Goal: Find contact information: Find contact information

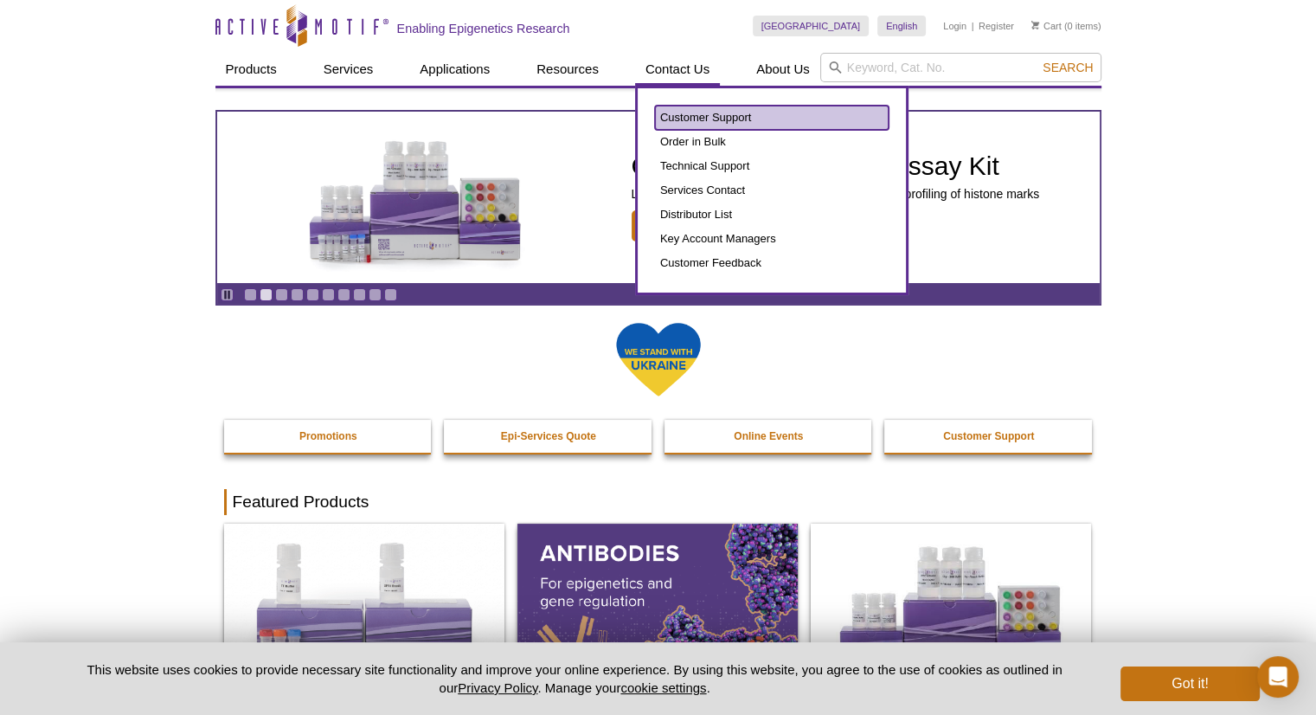
click at [727, 122] on link "Customer Support" at bounding box center [772, 118] width 234 height 24
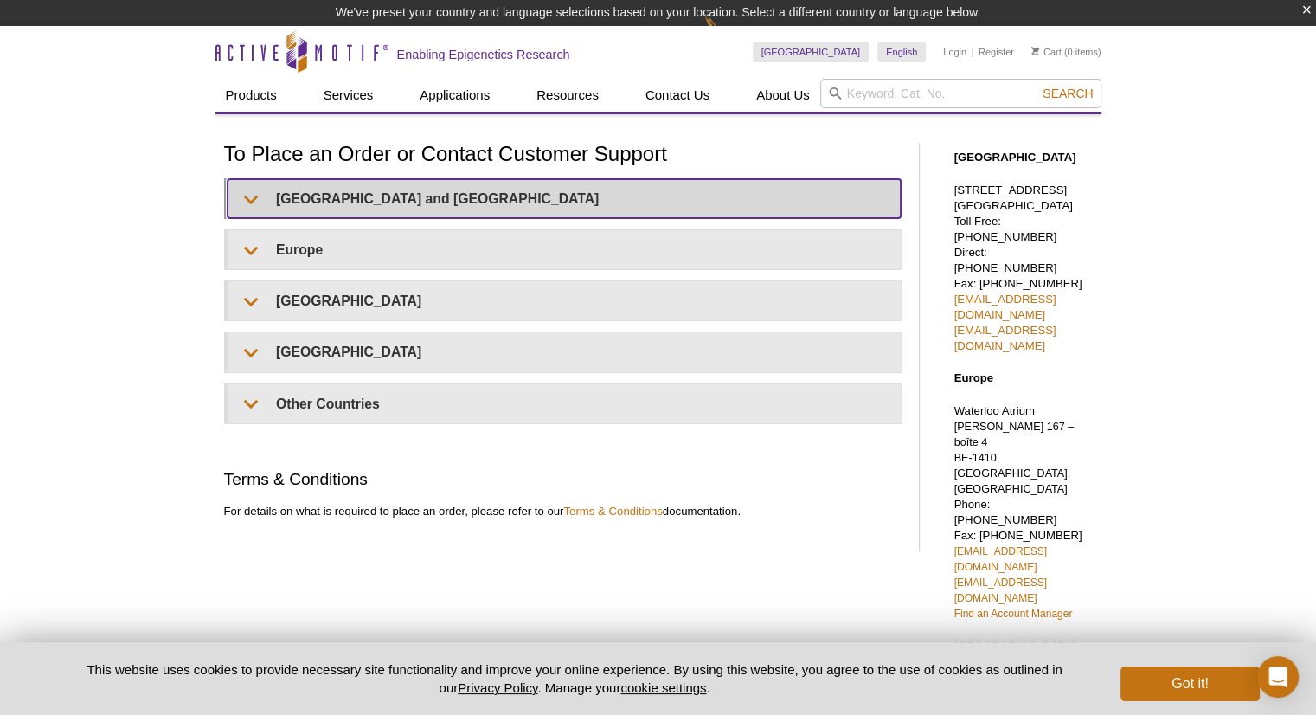
click at [401, 194] on summary "[GEOGRAPHIC_DATA] and [GEOGRAPHIC_DATA]" at bounding box center [564, 198] width 673 height 39
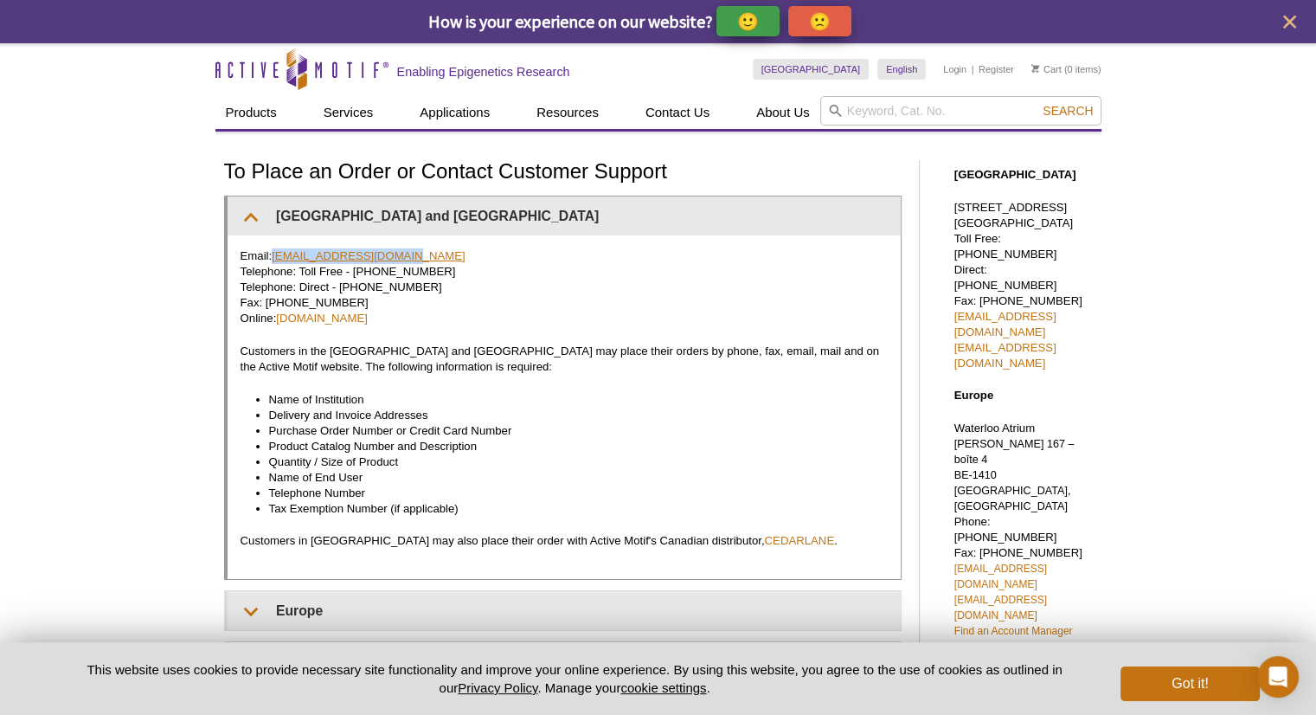
drag, startPoint x: 409, startPoint y: 277, endPoint x: 276, endPoint y: 253, distance: 135.2
click at [276, 253] on p "Email: [EMAIL_ADDRESS][DOMAIN_NAME] Telephone: Toll Free - [PHONE_NUMBER] Telep…" at bounding box center [563, 287] width 647 height 78
copy link "[EMAIL_ADDRESS][DOMAIN_NAME]"
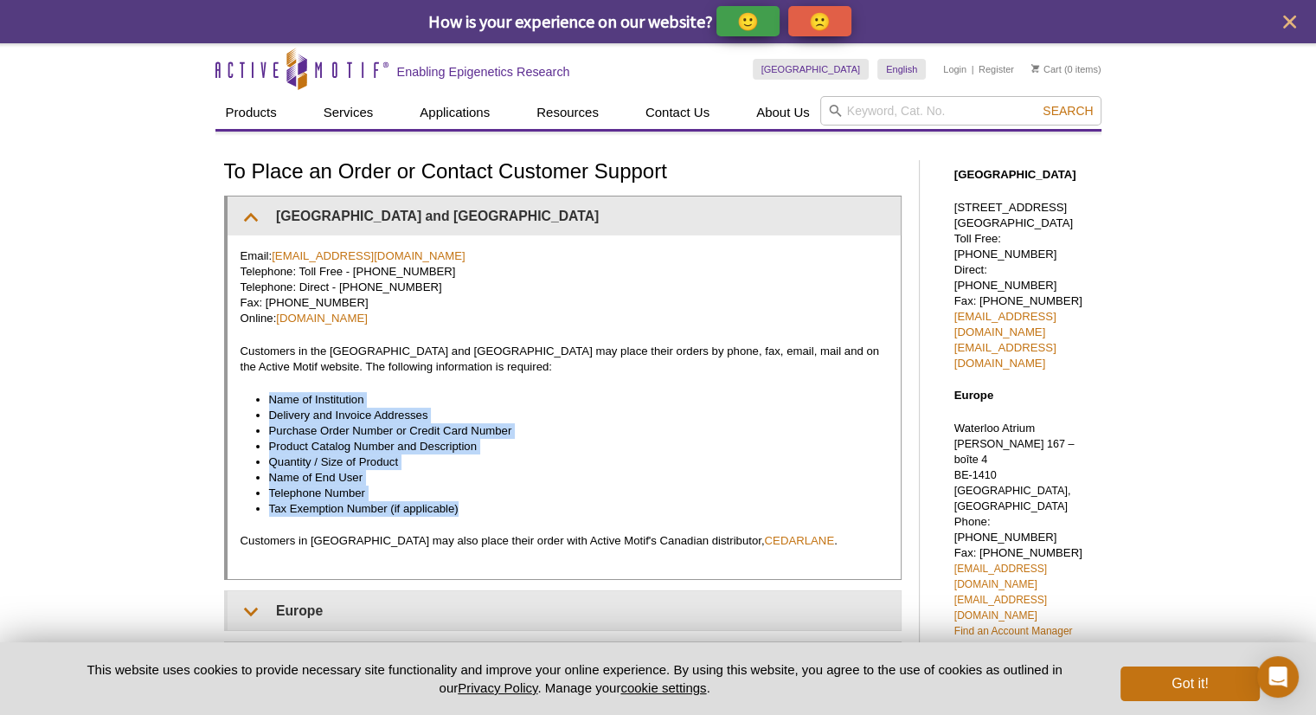
drag, startPoint x: 505, startPoint y: 502, endPoint x: 268, endPoint y: 398, distance: 258.8
click at [268, 398] on ul "Name of Institution Delivery and Invoice Addresses Purchase Order Number or Cre…" at bounding box center [555, 454] width 630 height 125
copy ul "Name of Institution Delivery and Invoice Addresses Purchase Order Number or Cre…"
